Goal: Navigation & Orientation: Find specific page/section

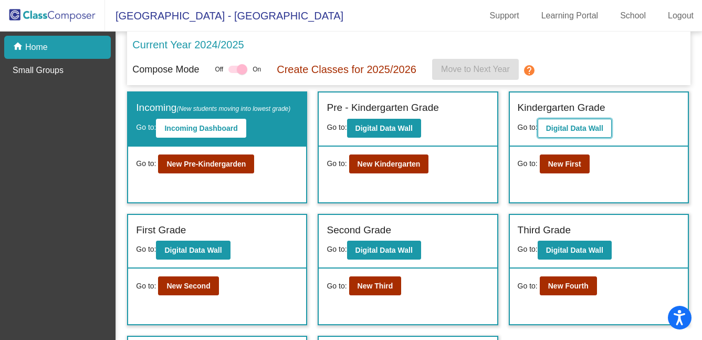
click at [567, 127] on b "Digital Data Wall" at bounding box center [574, 128] width 57 height 8
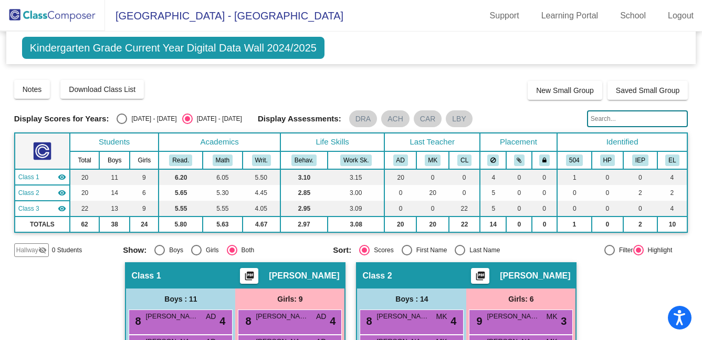
scroll to position [10, 0]
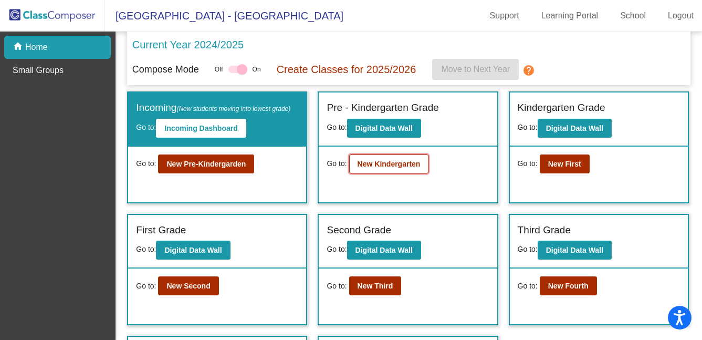
click at [397, 165] on b "New Kindergarten" at bounding box center [389, 164] width 63 height 8
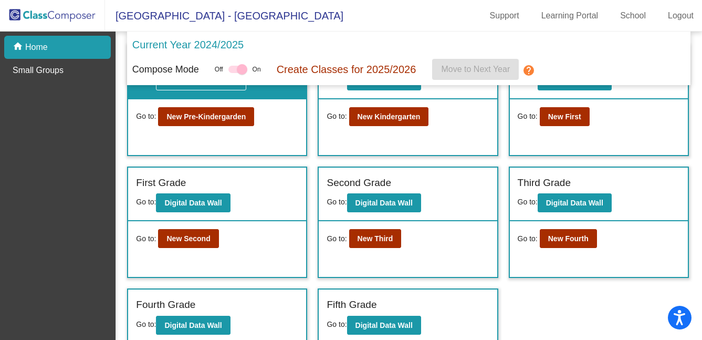
scroll to position [50, 0]
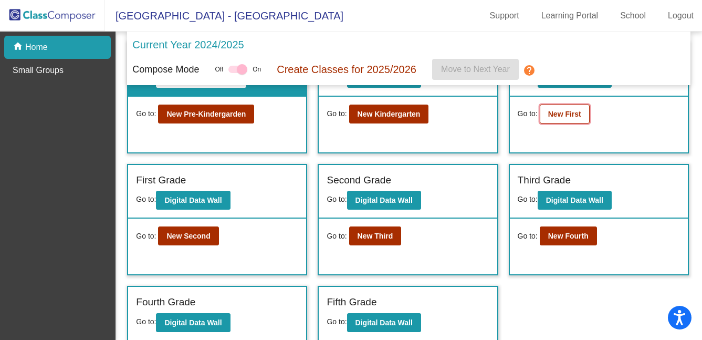
click at [574, 112] on b "New First" at bounding box center [564, 114] width 33 height 8
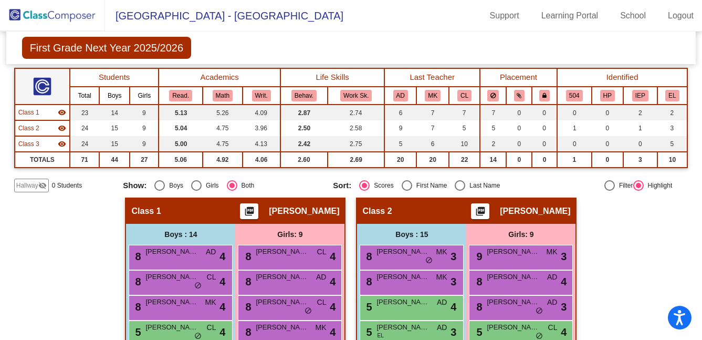
scroll to position [56, 0]
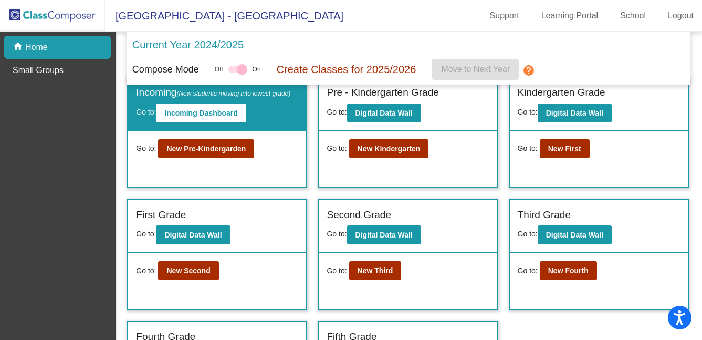
scroll to position [18, 0]
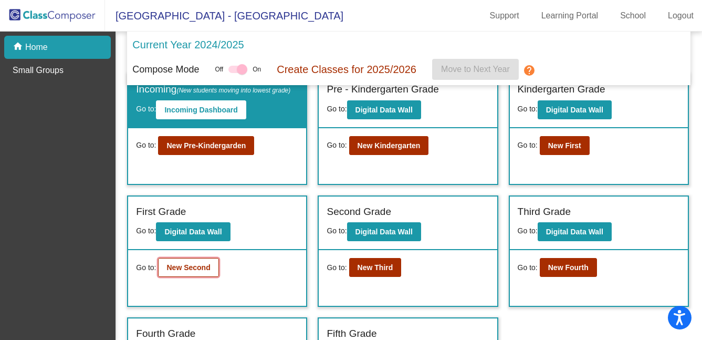
click at [197, 271] on b "New Second" at bounding box center [188, 267] width 44 height 8
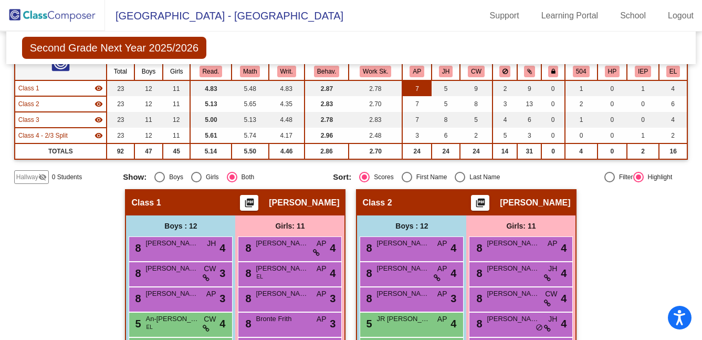
scroll to position [89, 0]
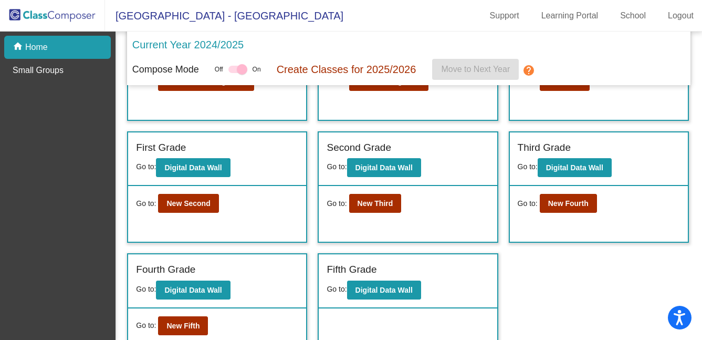
scroll to position [83, 0]
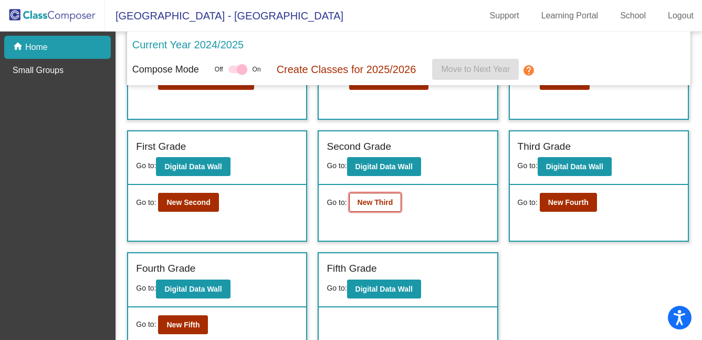
click at [375, 206] on b "New Third" at bounding box center [376, 202] width 36 height 8
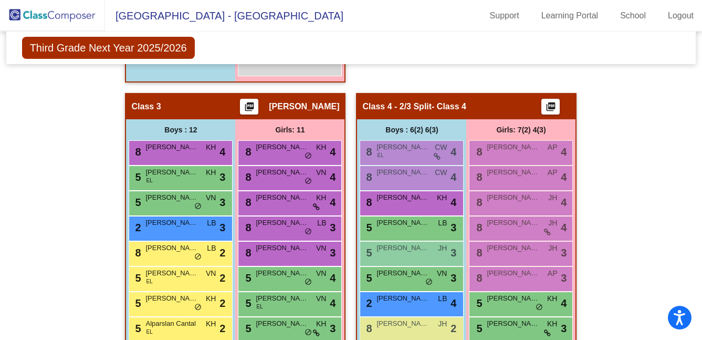
scroll to position [482, 0]
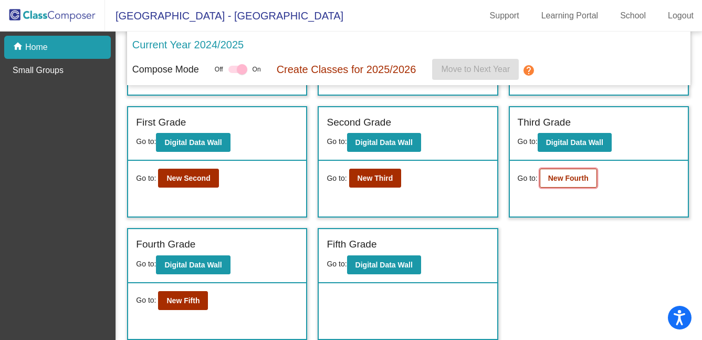
click at [570, 180] on b "New Fourth" at bounding box center [568, 178] width 40 height 8
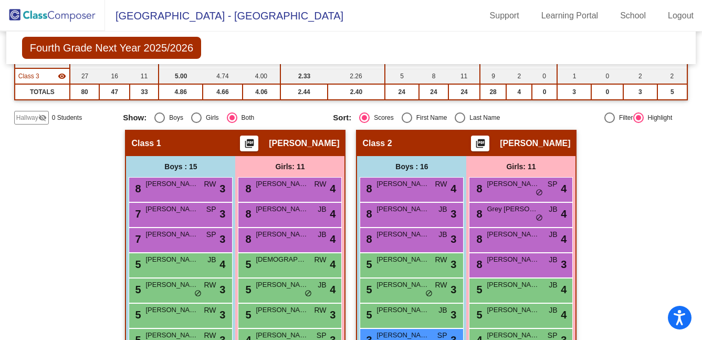
scroll to position [127, 0]
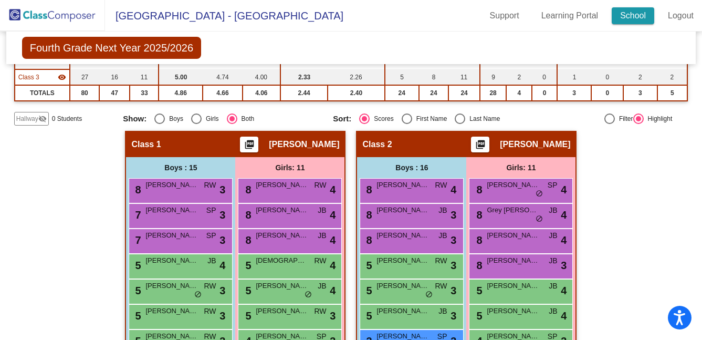
click at [635, 15] on link "School" at bounding box center [633, 15] width 43 height 17
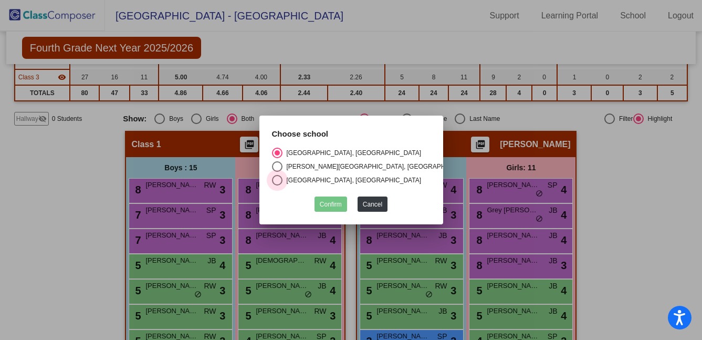
click at [275, 177] on div "Select an option" at bounding box center [277, 180] width 11 height 11
click at [277, 185] on input "Van Meter Elementary School, Los Gatos Union School District" at bounding box center [277, 185] width 1 height 1
radio input "true"
click at [334, 199] on button "Confirm" at bounding box center [331, 203] width 33 height 15
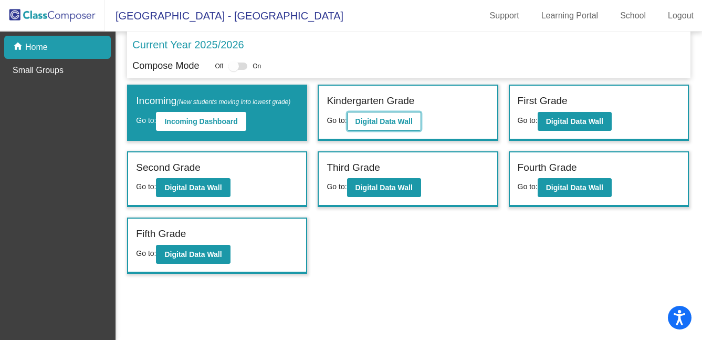
click at [404, 116] on button "Digital Data Wall" at bounding box center [384, 121] width 74 height 19
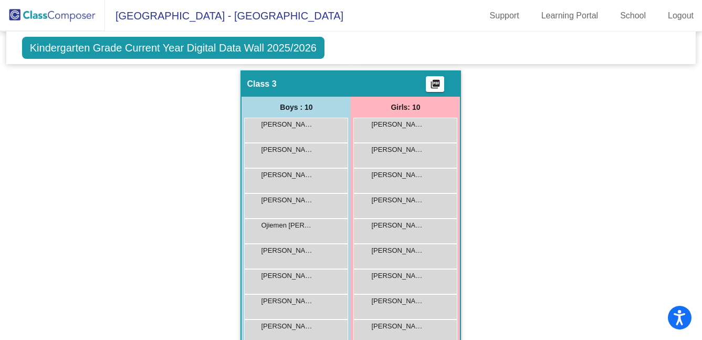
scroll to position [546, 0]
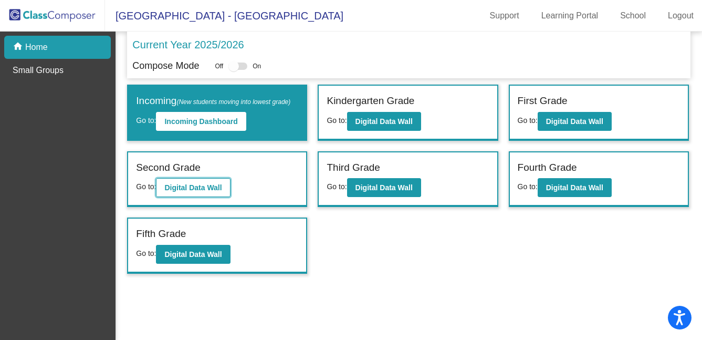
click at [221, 192] on b "Digital Data Wall" at bounding box center [192, 187] width 57 height 8
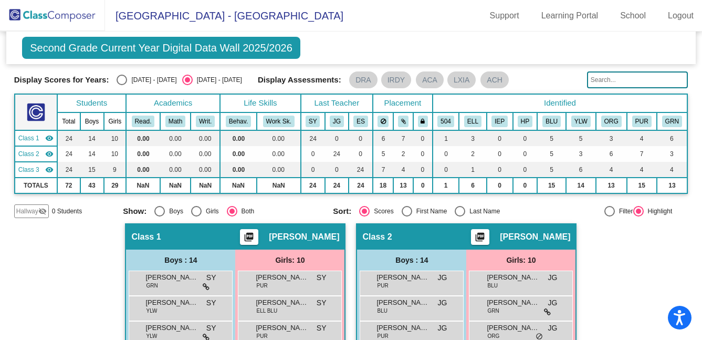
scroll to position [28, 0]
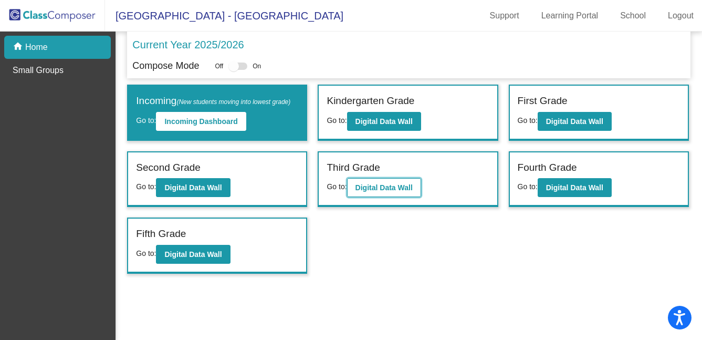
click at [371, 192] on b "Digital Data Wall" at bounding box center [383, 187] width 57 height 8
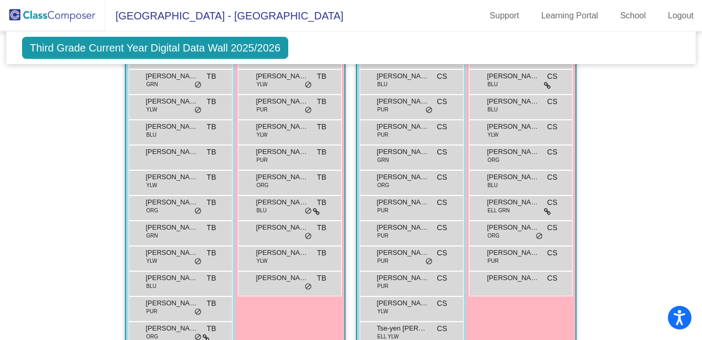
scroll to position [713, 0]
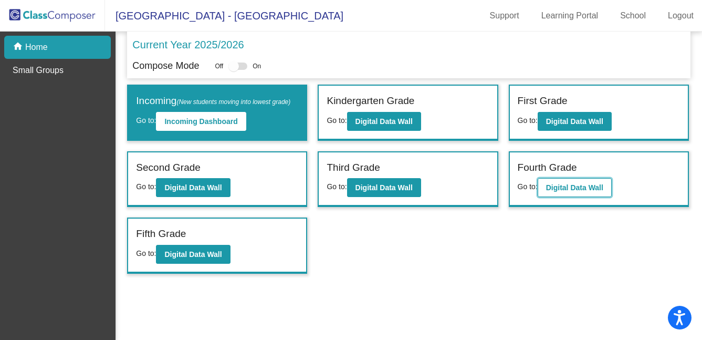
click at [565, 192] on b "Digital Data Wall" at bounding box center [574, 187] width 57 height 8
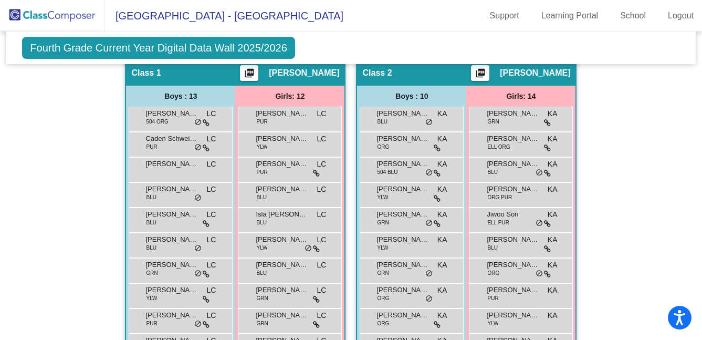
scroll to position [206, 0]
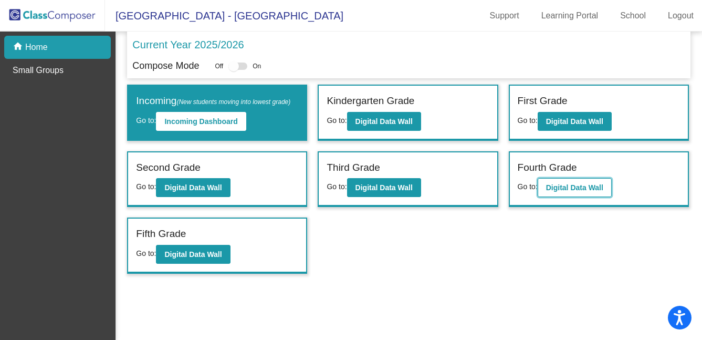
click at [568, 192] on b "Digital Data Wall" at bounding box center [574, 187] width 57 height 8
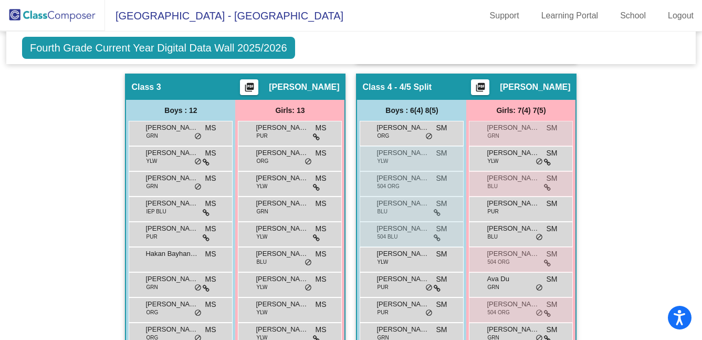
scroll to position [582, 0]
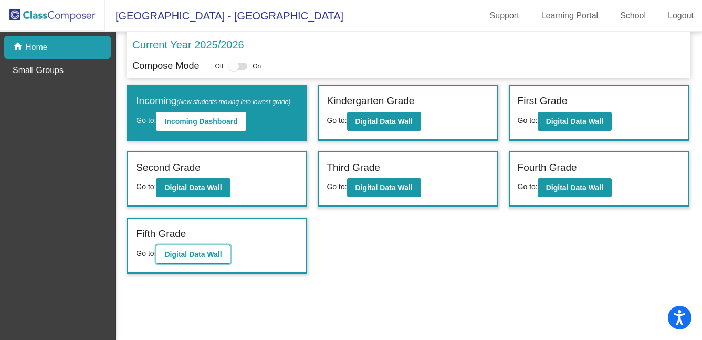
click at [218, 264] on button "Digital Data Wall" at bounding box center [193, 254] width 74 height 19
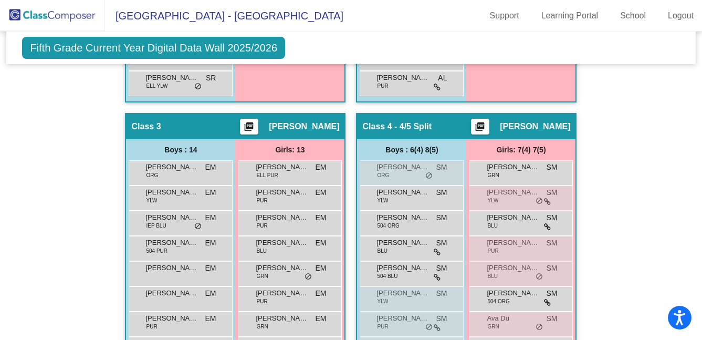
scroll to position [601, 0]
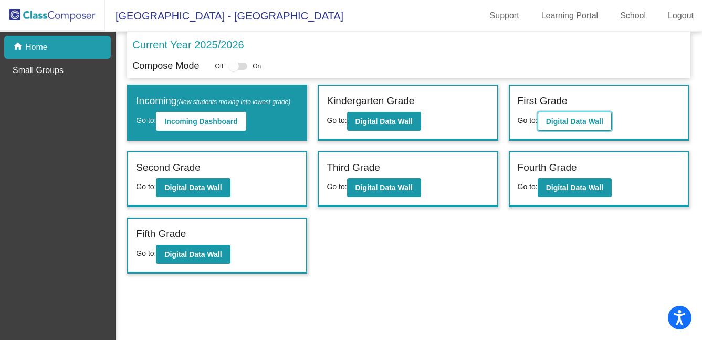
click at [552, 125] on b "Digital Data Wall" at bounding box center [574, 121] width 57 height 8
